Goal: Transaction & Acquisition: Purchase product/service

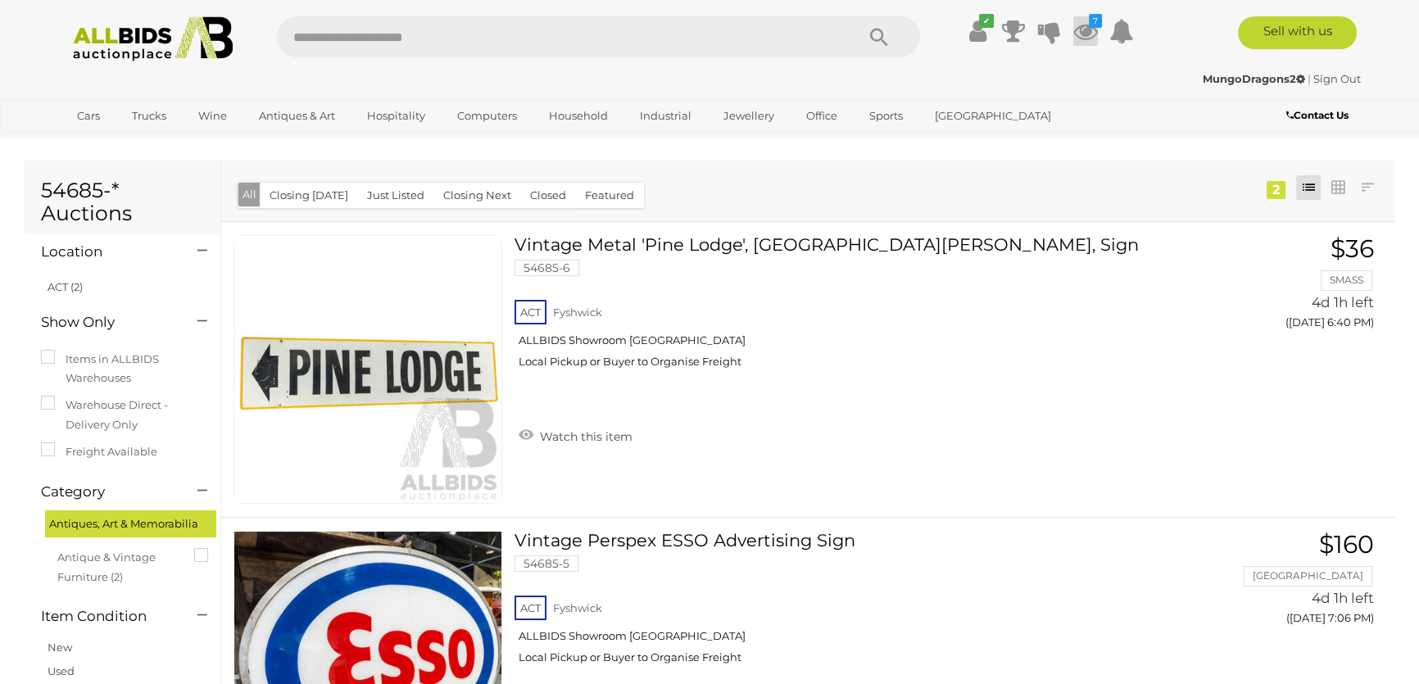
click at [1091, 29] on icon at bounding box center [1085, 30] width 25 height 29
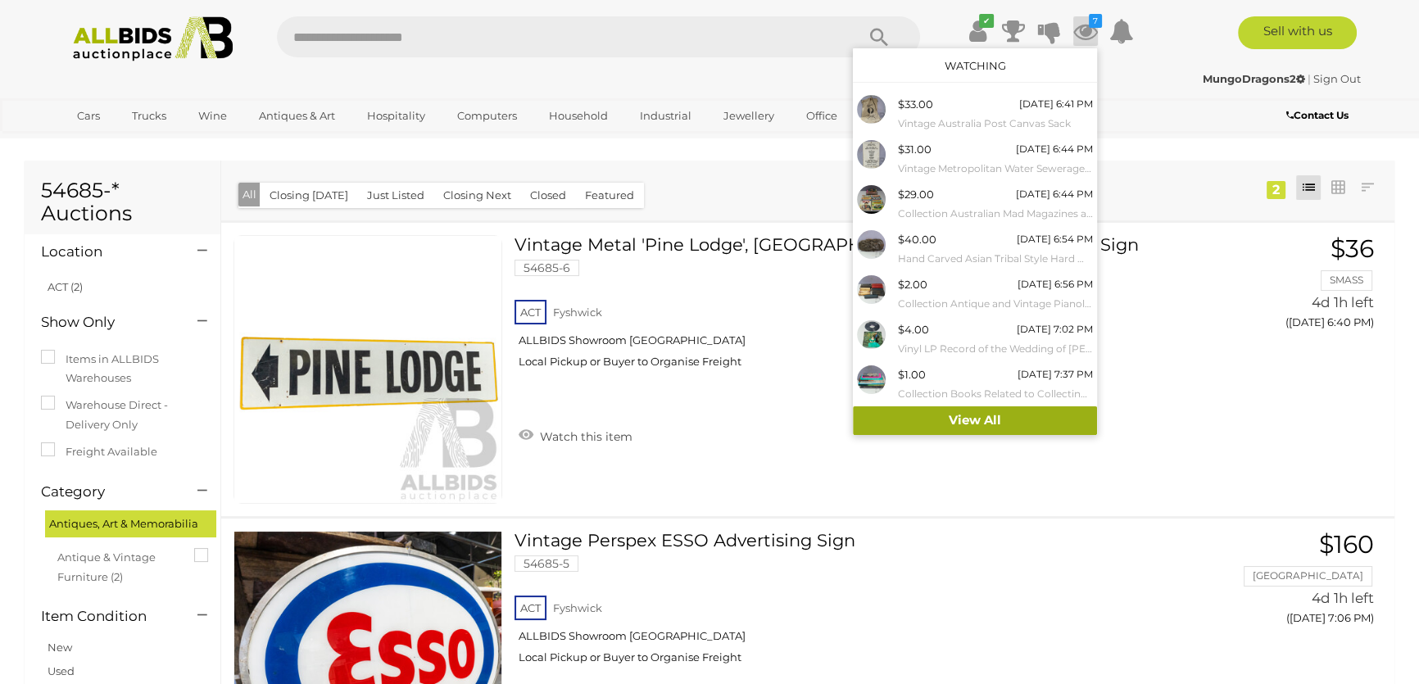
click at [973, 420] on link "View All" at bounding box center [975, 420] width 244 height 29
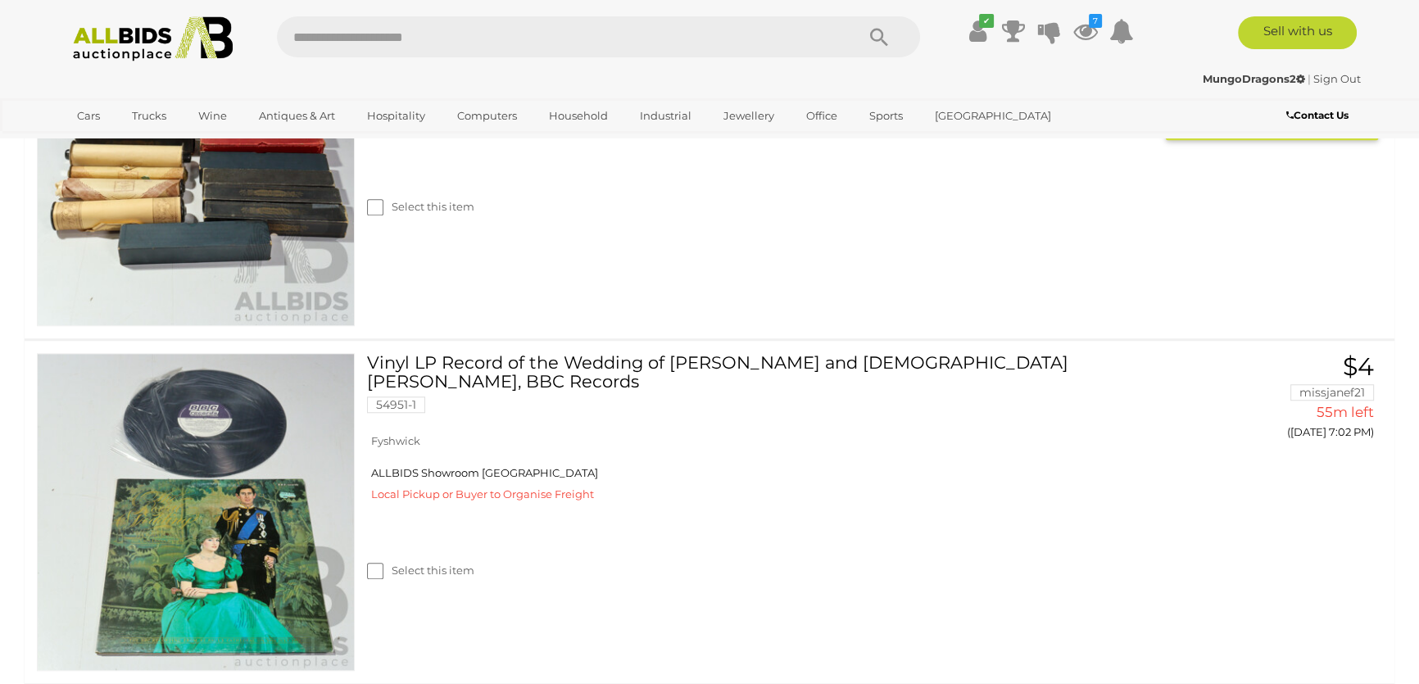
scroll to position [1936, 0]
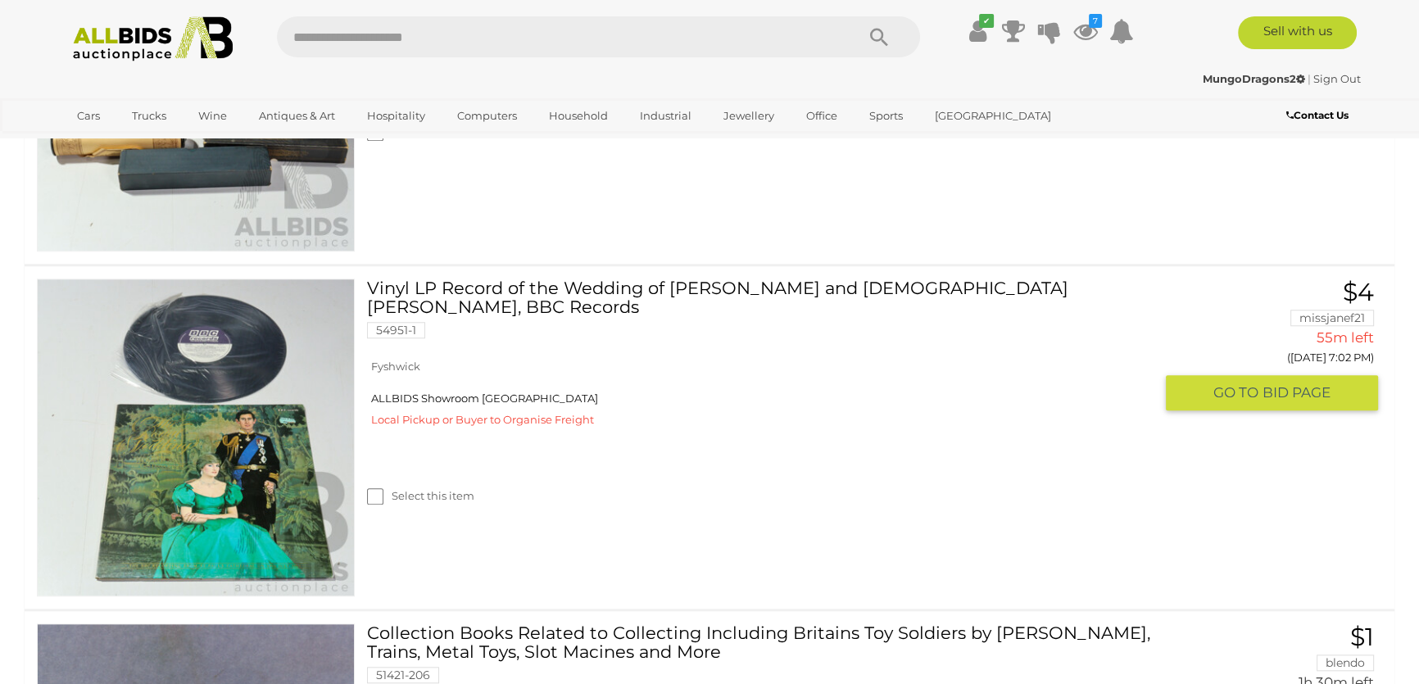
click at [598, 280] on link "Vinyl LP Record of the Wedding of Prince Charles and Lady Dianna Spencer, BBC R…" at bounding box center [766, 314] width 774 height 72
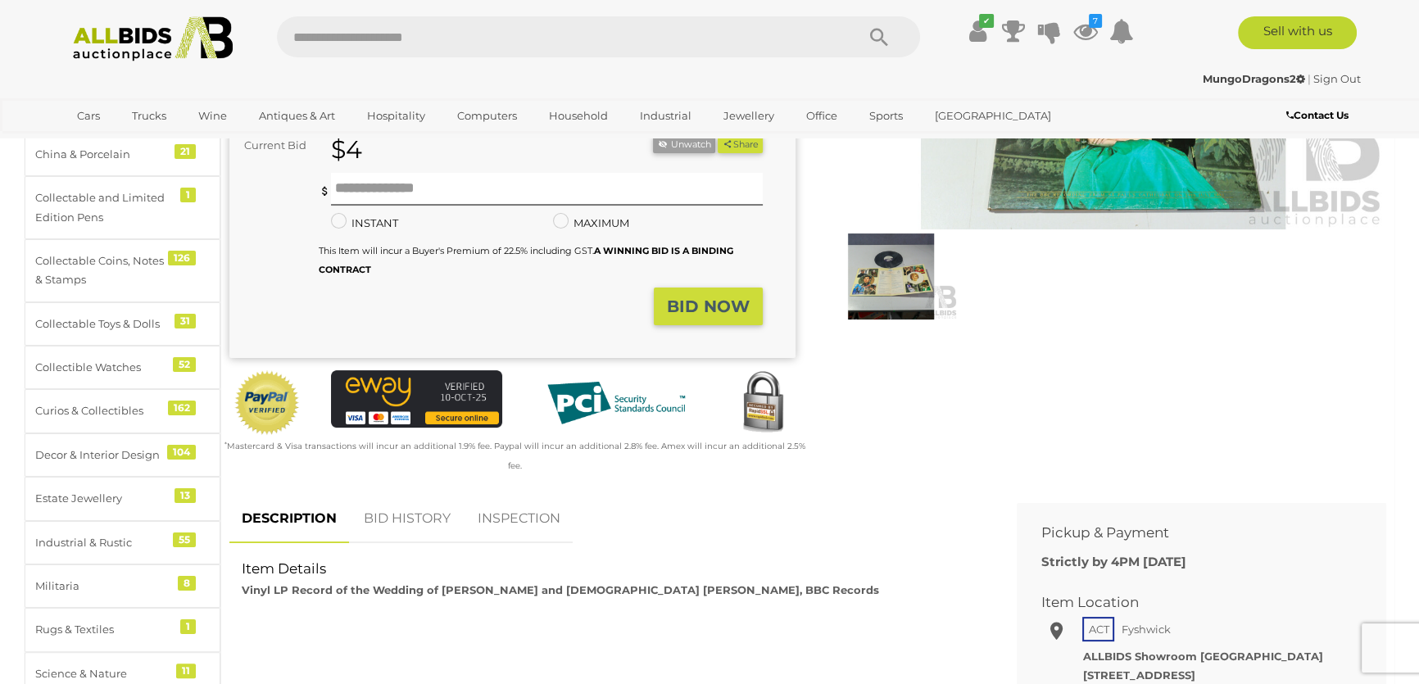
scroll to position [372, 0]
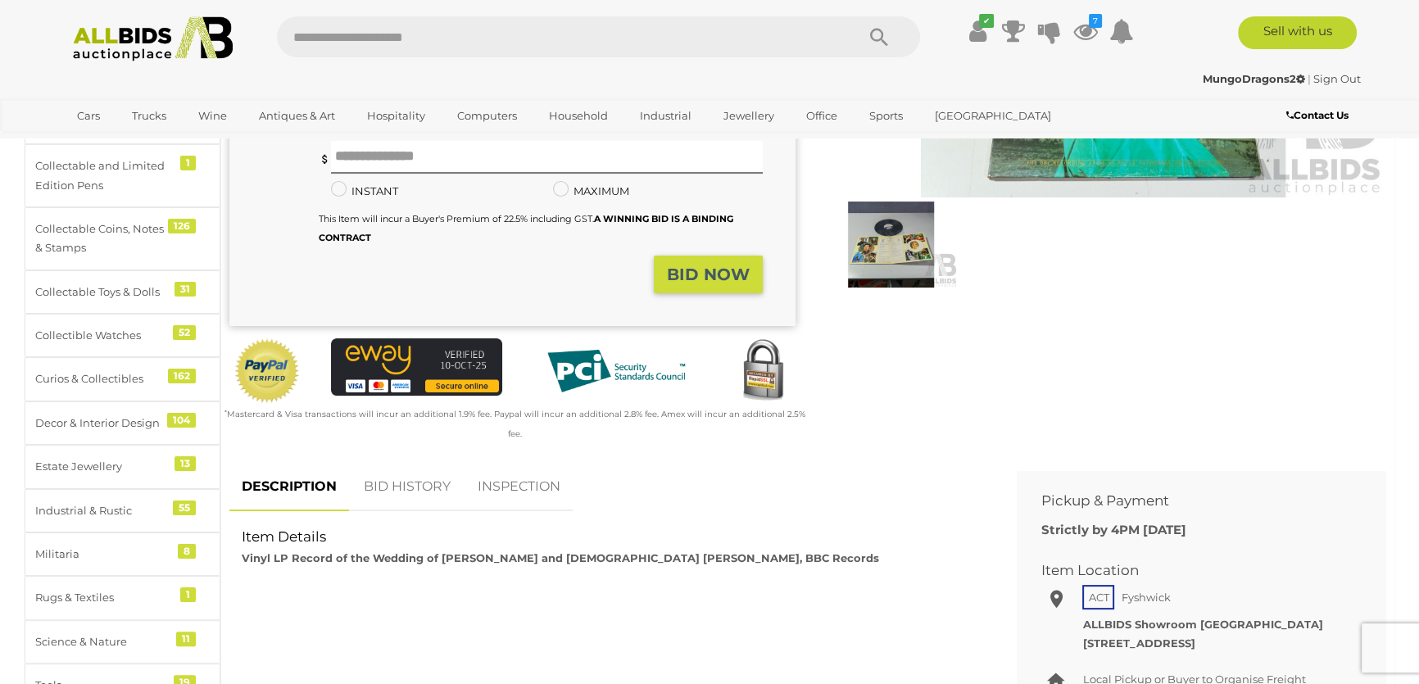
click at [426, 463] on link "BID HISTORY" at bounding box center [406, 487] width 111 height 48
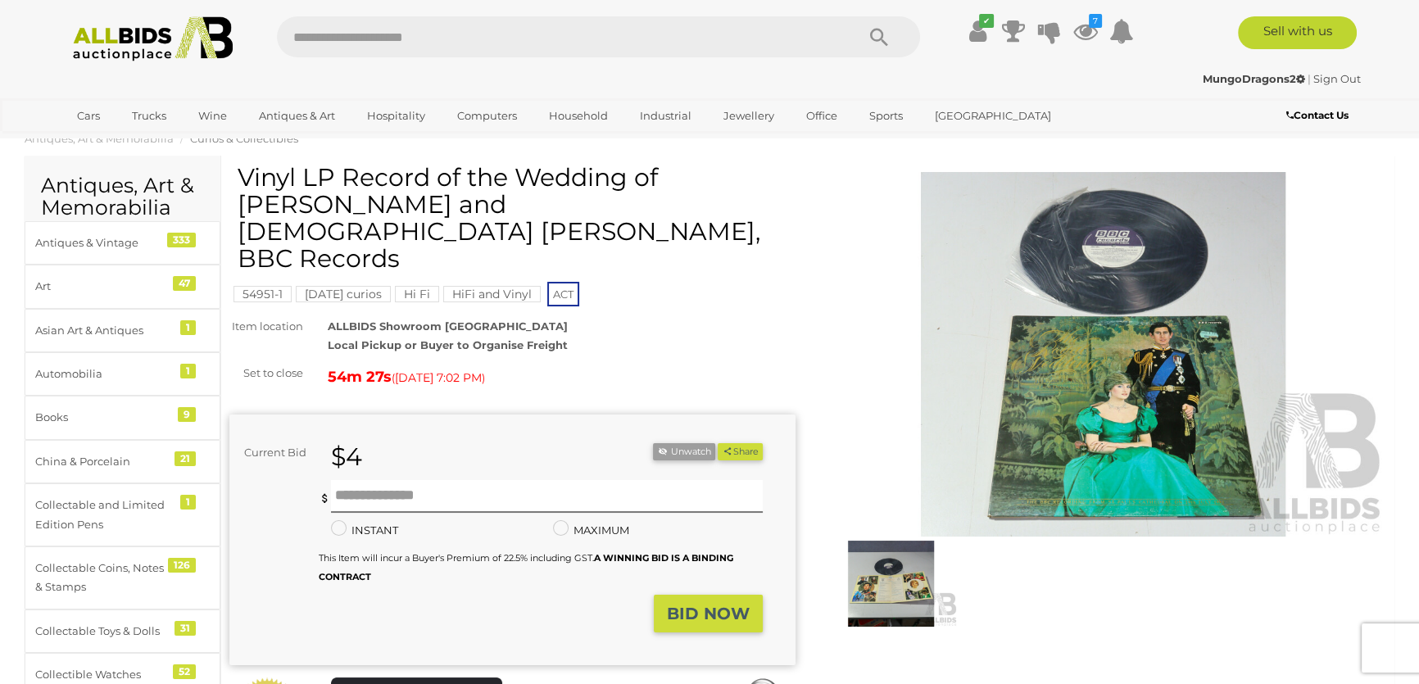
scroll to position [0, 0]
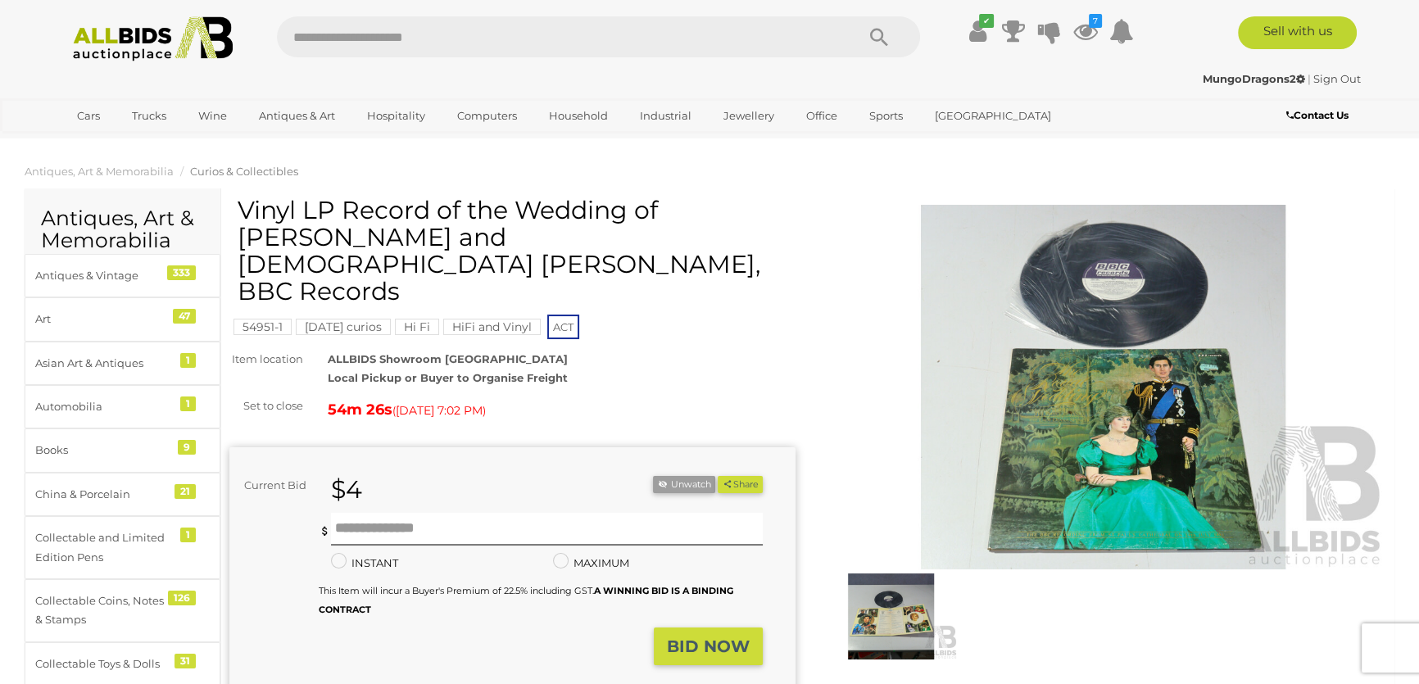
click at [1057, 392] on img at bounding box center [1103, 387] width 566 height 365
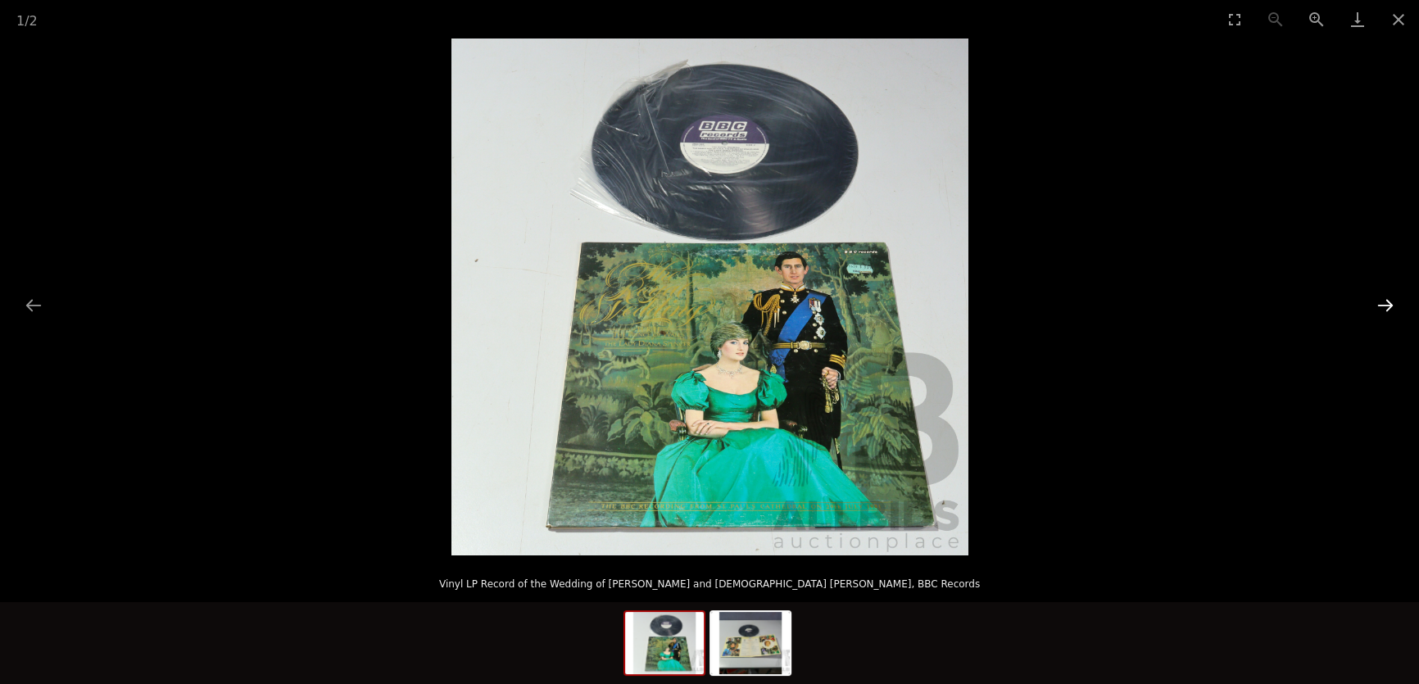
click at [1385, 300] on button "Next slide" at bounding box center [1385, 305] width 34 height 32
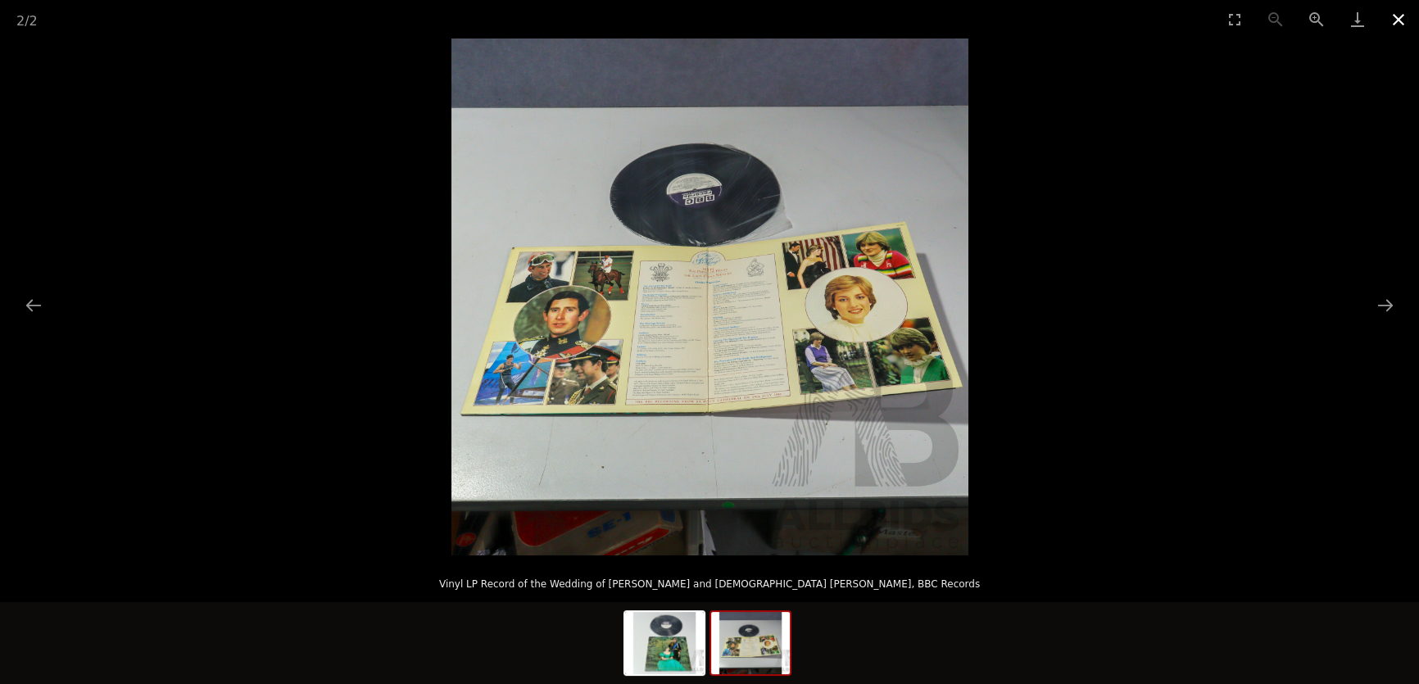
click at [1400, 18] on button "Close gallery" at bounding box center [1398, 19] width 41 height 38
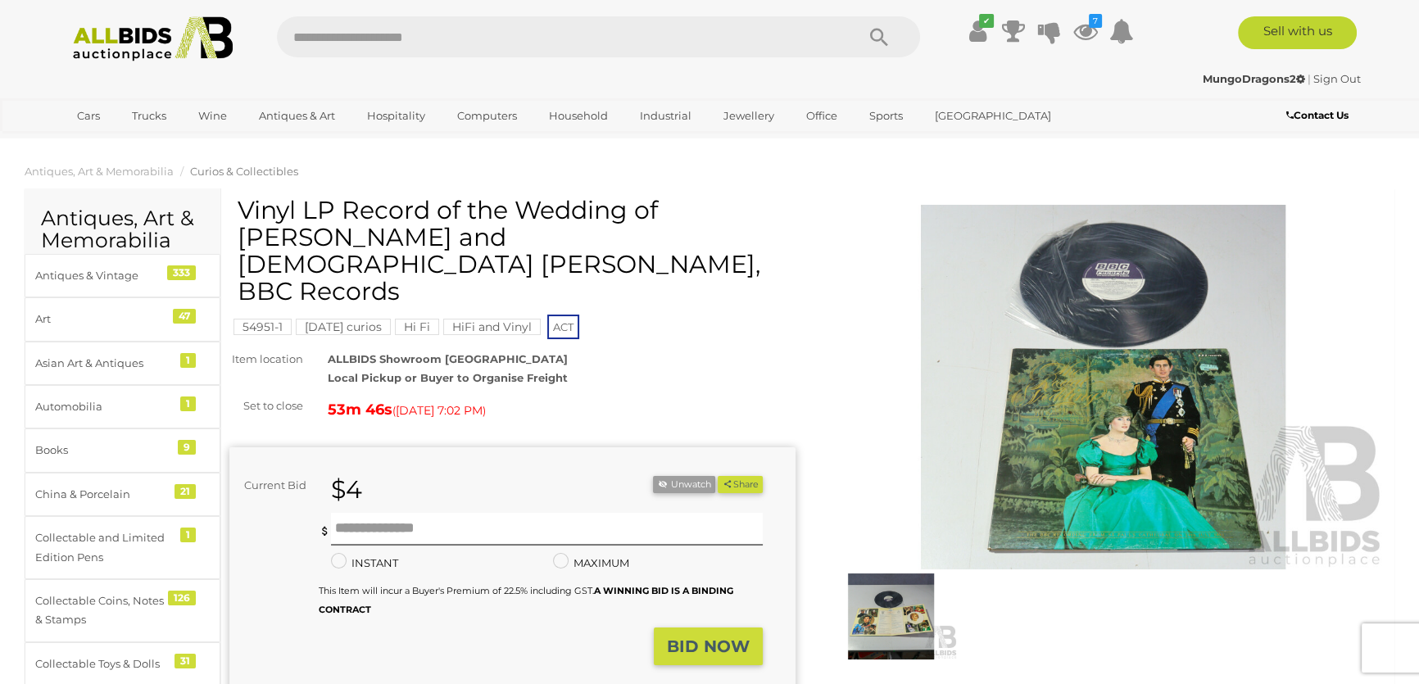
click at [898, 583] on img at bounding box center [891, 616] width 134 height 86
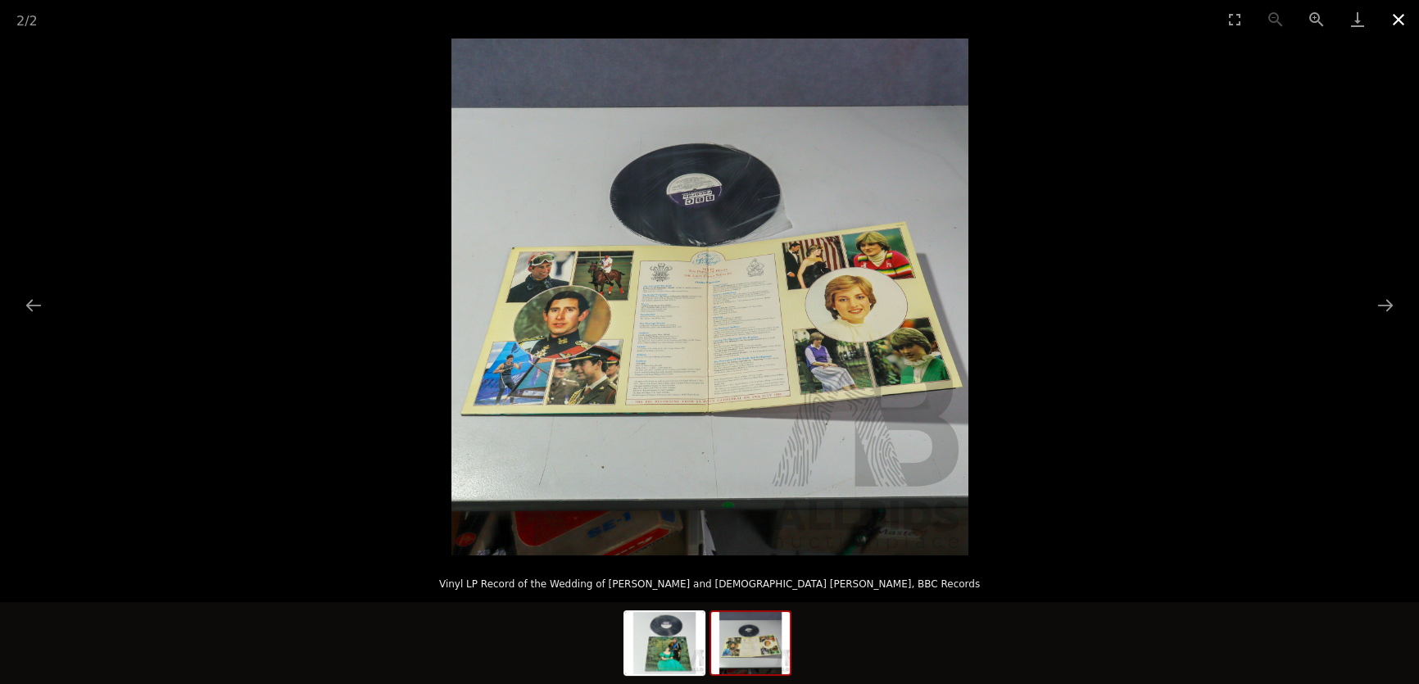
click at [1397, 15] on button "Close gallery" at bounding box center [1398, 19] width 41 height 38
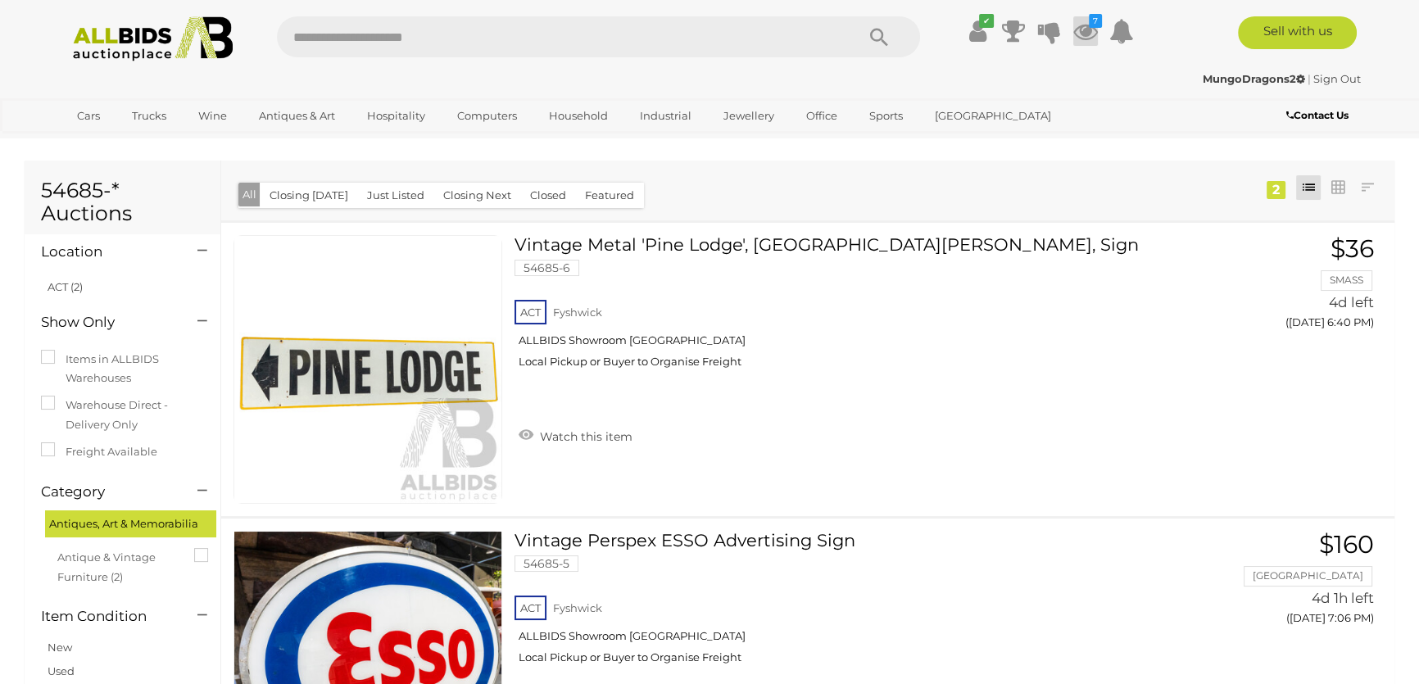
click at [1089, 25] on icon "7" at bounding box center [1095, 21] width 13 height 14
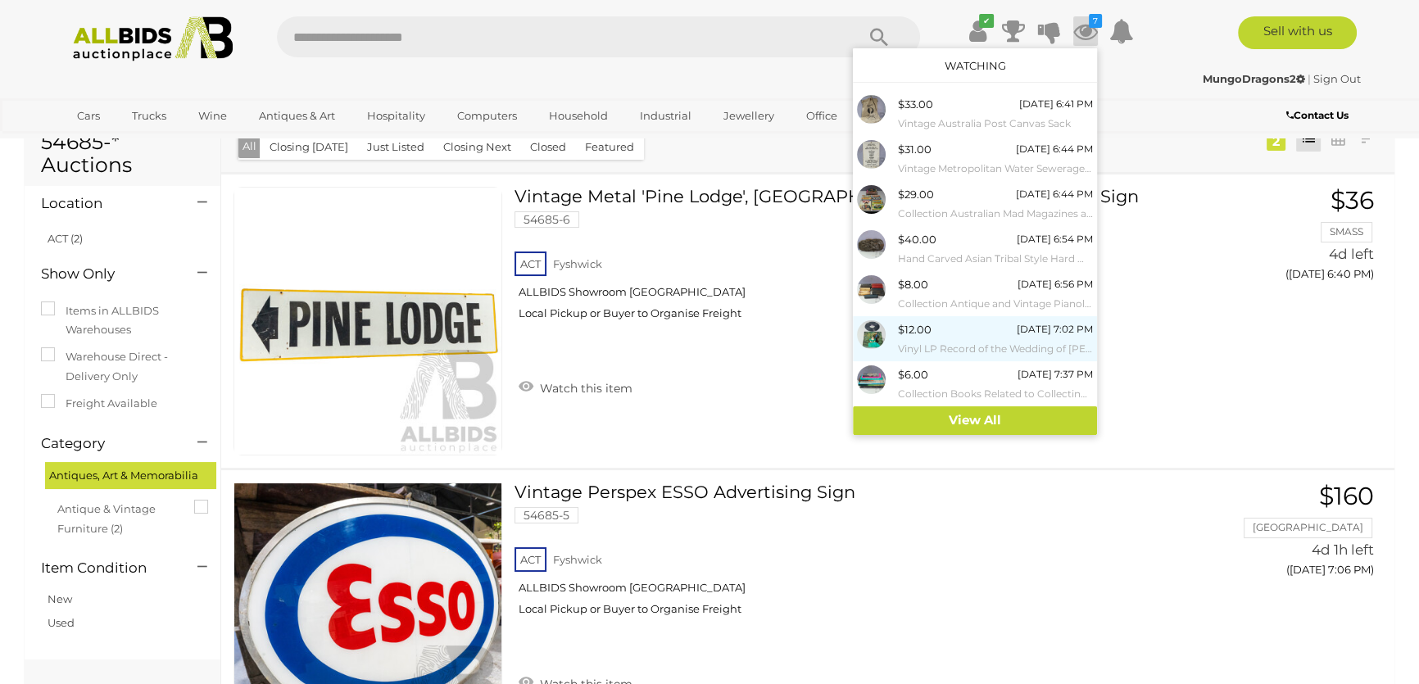
scroll to position [74, 0]
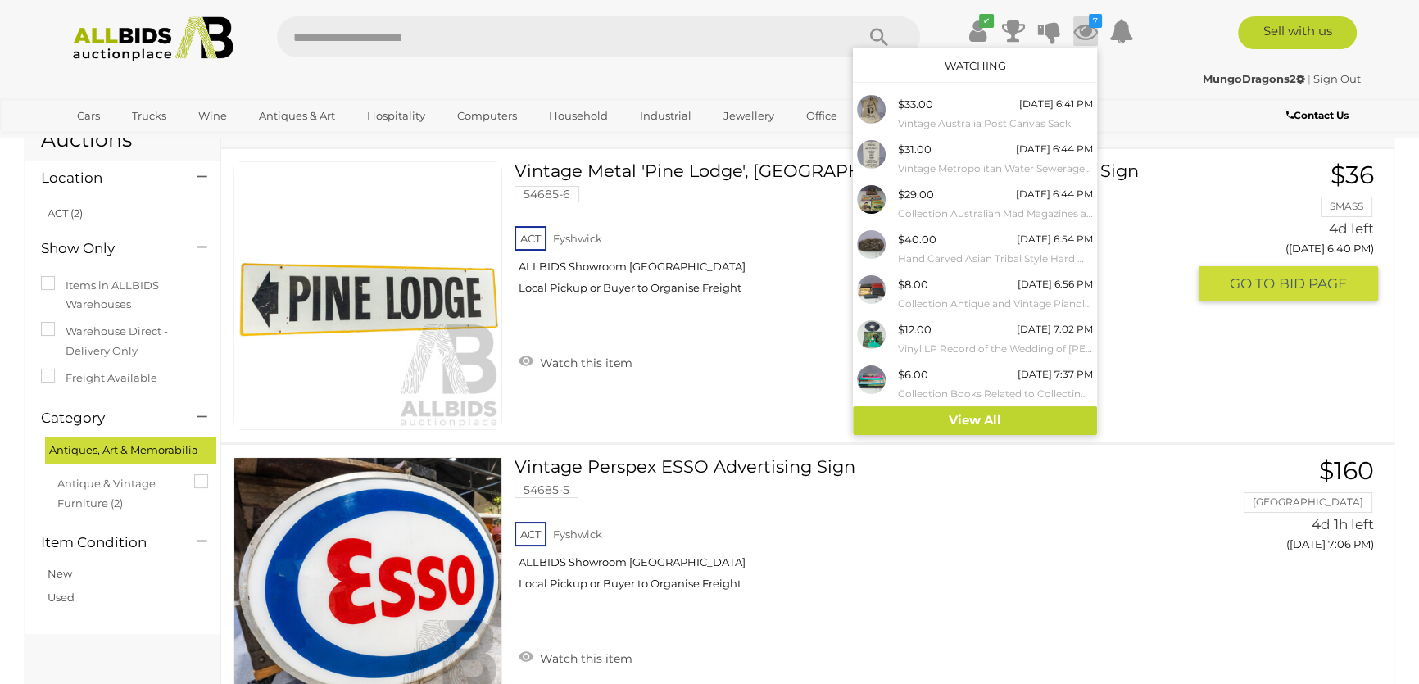
click at [1142, 233] on div "ACT Fyshwick ALLBIDS Showroom Fyshwick Local Pickup or Buyer to Organise Freight" at bounding box center [850, 265] width 672 height 84
